Goal: Find specific page/section: Find specific page/section

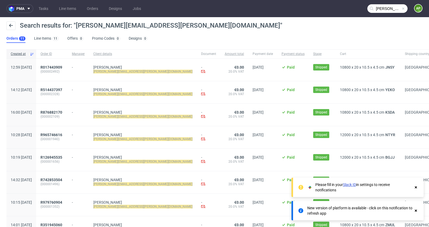
click at [416, 187] on icon at bounding box center [416, 187] width 5 height 4
click at [417, 212] on use at bounding box center [416, 211] width 2 height 2
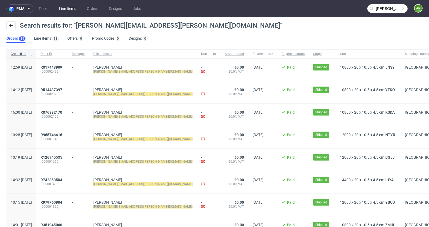
click at [75, 10] on link "Line Items" at bounding box center [68, 8] width 24 height 9
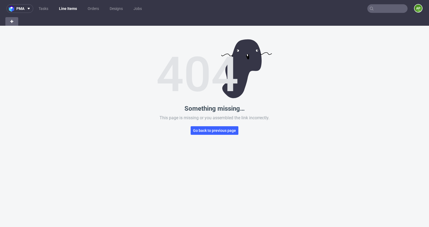
click at [46, 20] on div at bounding box center [214, 21] width 429 height 9
click at [46, 7] on link "Tasks" at bounding box center [43, 8] width 16 height 9
click at [67, 10] on link "Line Items" at bounding box center [68, 8] width 24 height 9
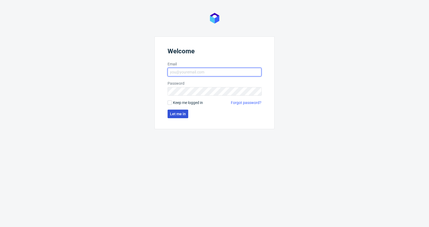
type input "[PERSON_NAME][EMAIL_ADDRESS][DOMAIN_NAME]"
click at [171, 112] on span "Let me in" at bounding box center [178, 114] width 16 height 4
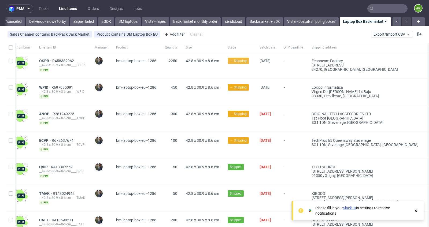
scroll to position [0, 48]
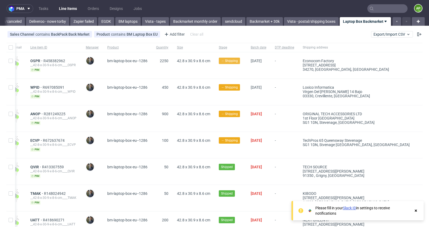
click at [271, 63] on div "[DATE]" at bounding box center [258, 65] width 24 height 26
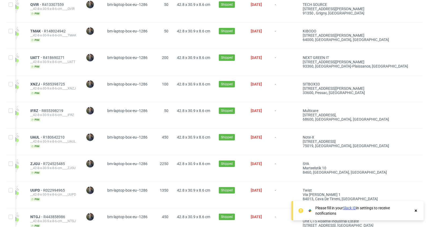
scroll to position [0, 0]
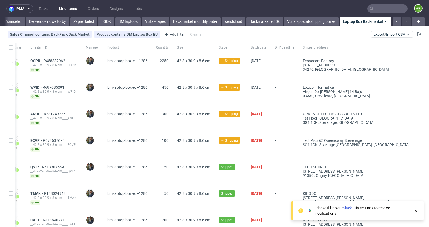
click at [417, 209] on icon at bounding box center [416, 211] width 5 height 4
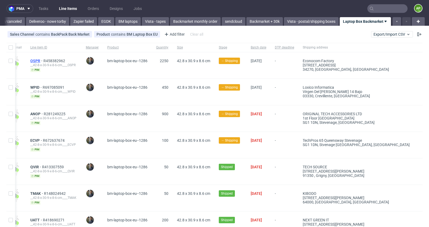
click at [43, 59] on span "OSPR" at bounding box center [36, 61] width 13 height 4
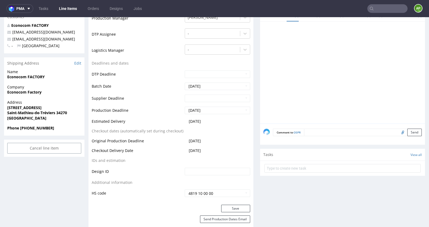
scroll to position [153, 0]
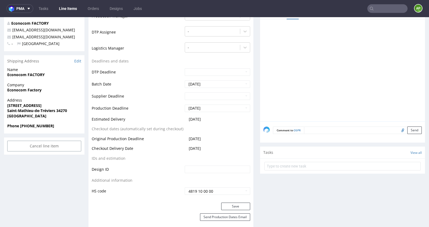
click at [54, 77] on span "Econocom FACTORY" at bounding box center [44, 74] width 74 height 5
copy strong "Econocom FACTORY"
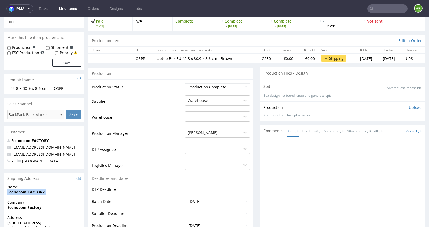
scroll to position [0, 0]
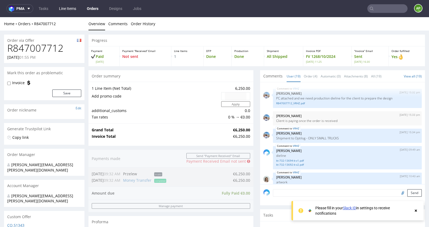
scroll to position [349, 0]
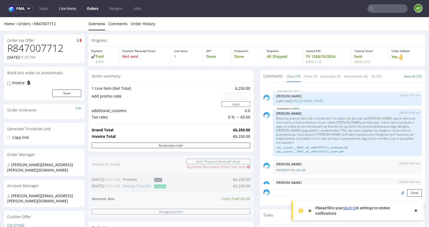
click at [65, 8] on link "Line Items" at bounding box center [68, 8] width 24 height 9
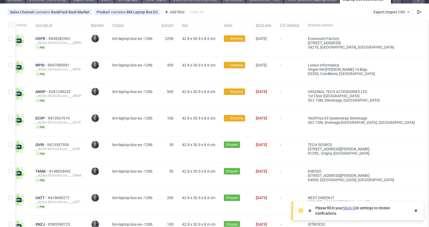
scroll to position [0, 48]
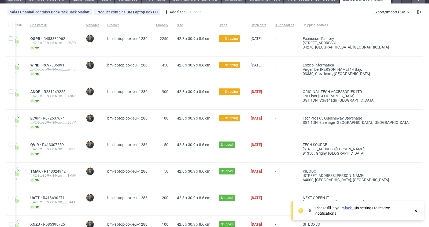
click at [417, 210] on use at bounding box center [416, 211] width 2 height 2
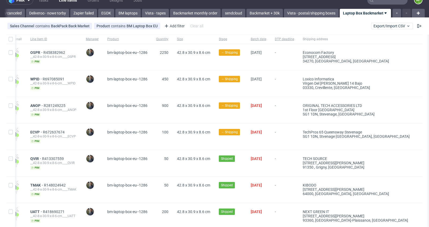
scroll to position [7, 0]
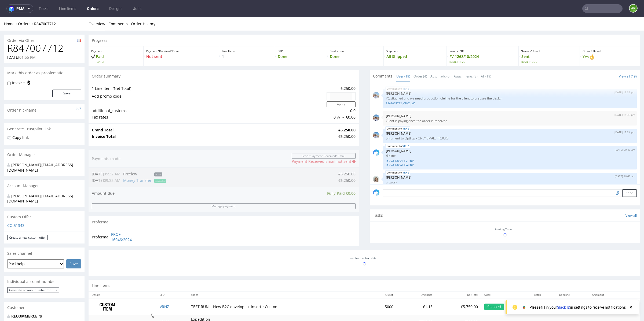
click at [90, 6] on link "Orders" at bounding box center [93, 8] width 18 height 9
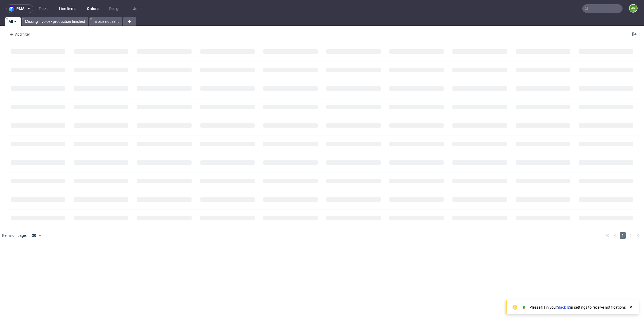
click at [66, 9] on link "Line Items" at bounding box center [68, 8] width 24 height 9
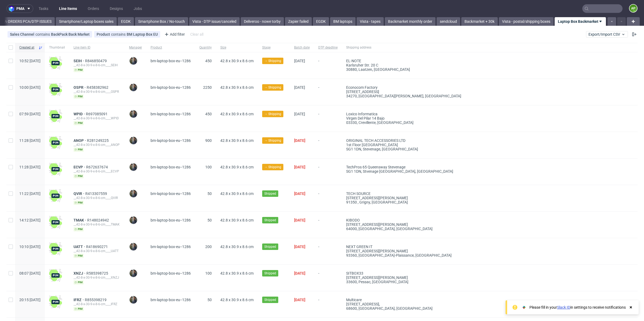
scroll to position [0, 247]
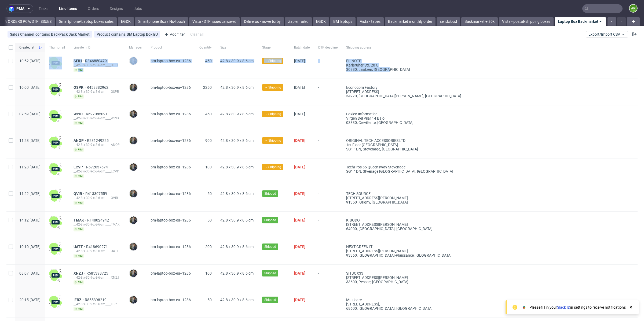
drag, startPoint x: 418, startPoint y: 71, endPoint x: 62, endPoint y: 65, distance: 356.2
click at [62, 65] on div "10:52 Tue 09.09.2025 SEIH R846850479 __42-8-x-30-9-x-8-6-cm____SEIH pim Maciej …" at bounding box center [321, 65] width 631 height 27
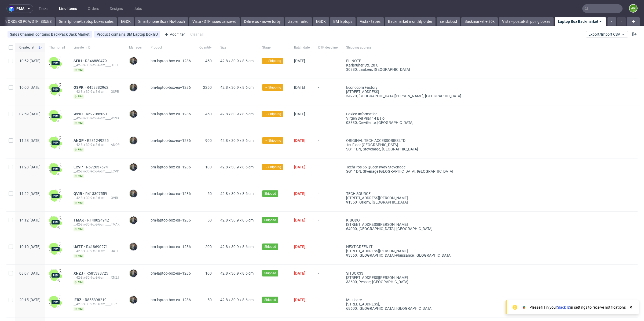
click at [440, 88] on div "Econocom Factory" at bounding box center [403, 87] width 115 height 4
